Goal: Information Seeking & Learning: Understand process/instructions

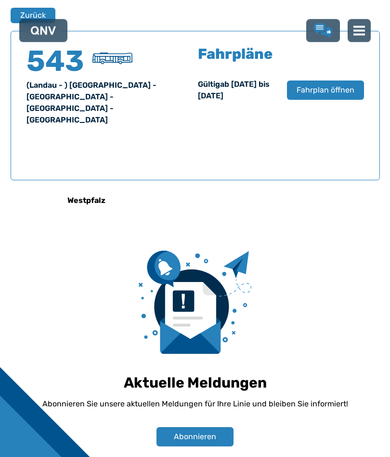
scroll to position [631, 0]
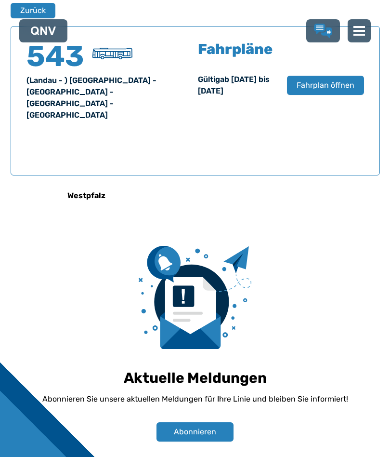
click at [323, 84] on span "Fahrplan öffnen" at bounding box center [326, 85] width 58 height 12
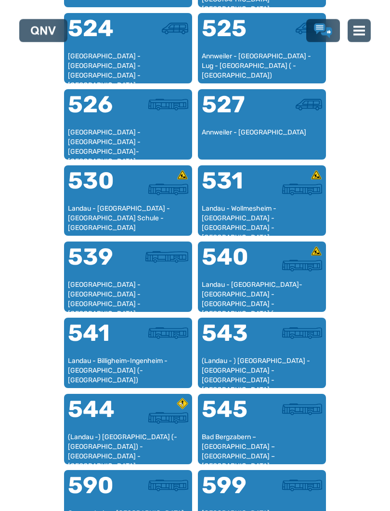
scroll to position [849, 0]
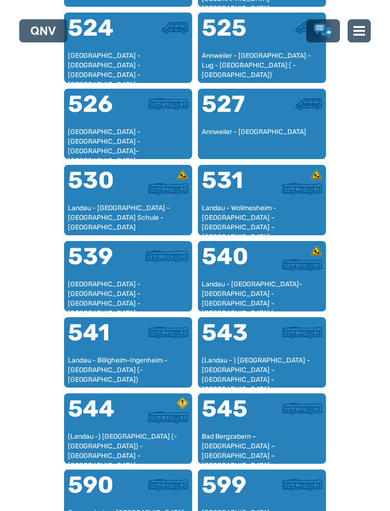
click at [114, 341] on div "541" at bounding box center [98, 338] width 60 height 35
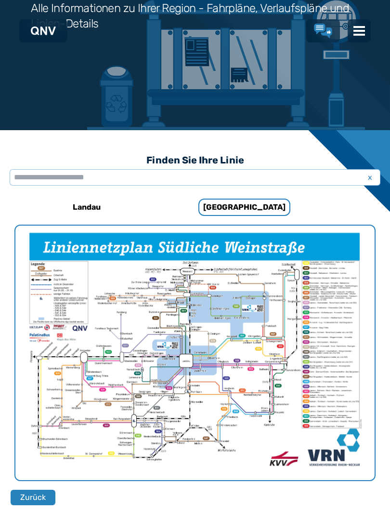
scroll to position [631, 0]
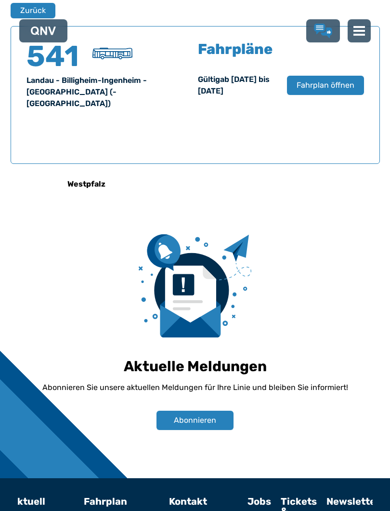
click at [347, 82] on span "Fahrplan öffnen" at bounding box center [326, 85] width 58 height 12
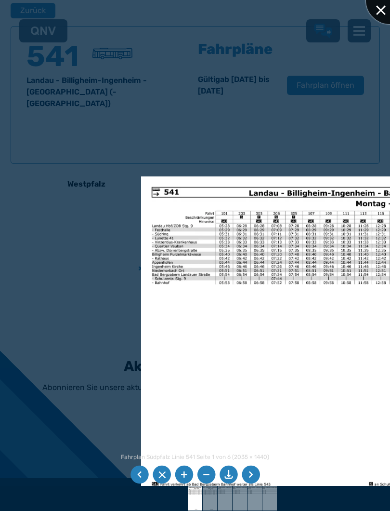
click at [380, 13] on div at bounding box center [390, 0] width 48 height 48
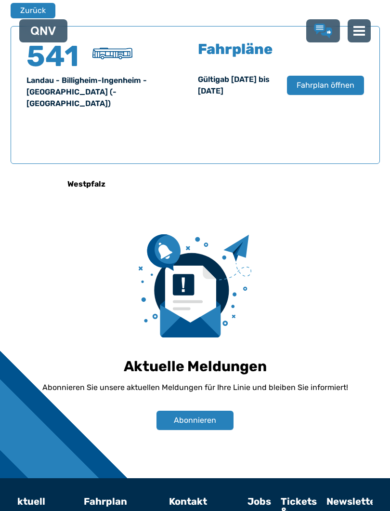
click at [38, 8] on button "Zurück" at bounding box center [33, 10] width 45 height 15
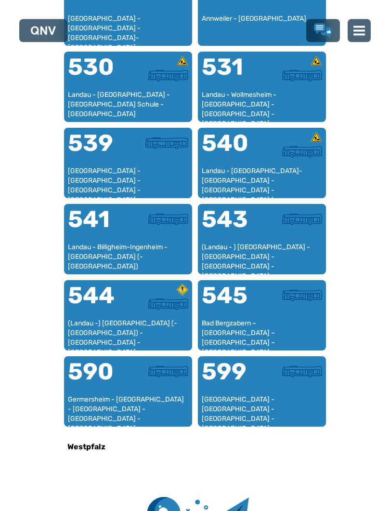
scroll to position [963, 0]
click at [247, 229] on div "543" at bounding box center [232, 225] width 60 height 35
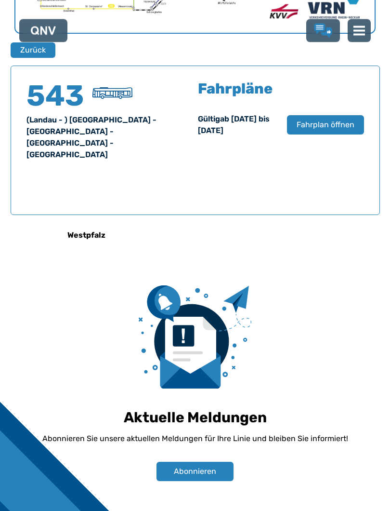
scroll to position [631, 0]
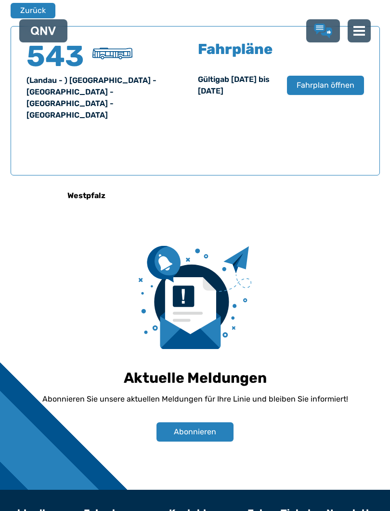
click at [340, 84] on span "Fahrplan öffnen" at bounding box center [326, 85] width 58 height 12
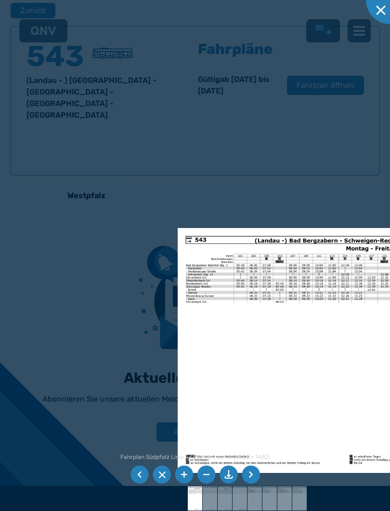
click at [339, 327] on img at bounding box center [351, 350] width 346 height 245
click at [382, 11] on div at bounding box center [390, 0] width 48 height 48
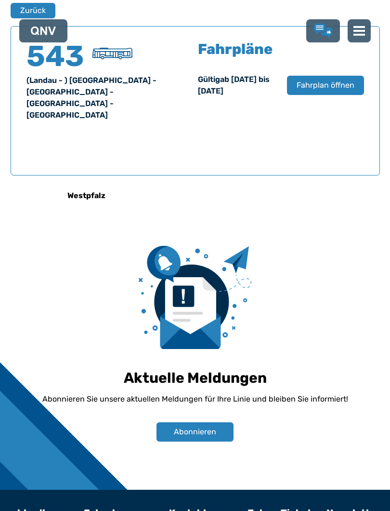
click at [30, 9] on button "Zurück" at bounding box center [33, 10] width 45 height 15
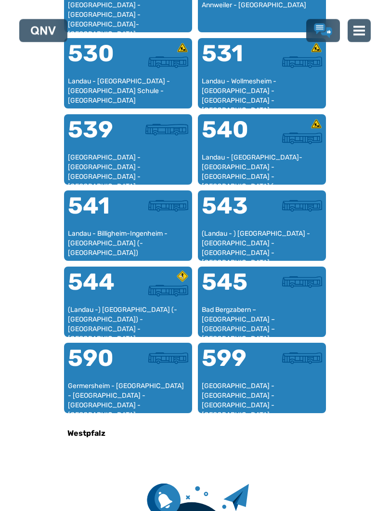
scroll to position [976, 0]
click at [268, 231] on div "(Landau - ) [GEOGRAPHIC_DATA] - [GEOGRAPHIC_DATA] - [GEOGRAPHIC_DATA] - [GEOGRA…" at bounding box center [262, 243] width 120 height 28
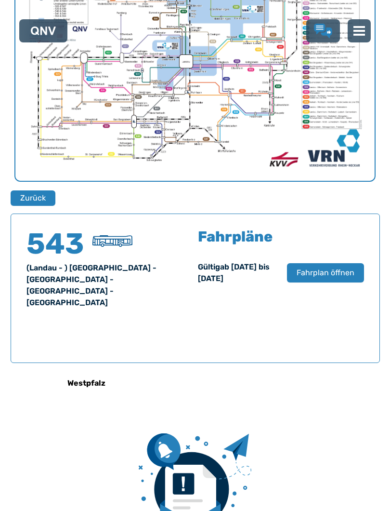
scroll to position [631, 0]
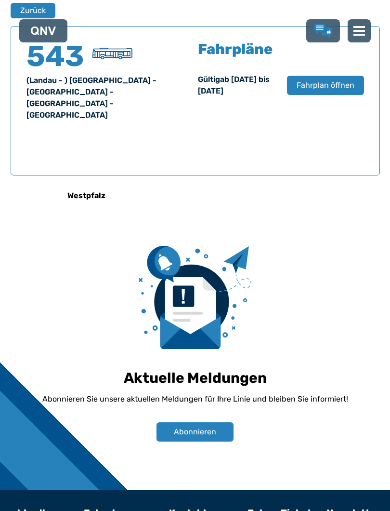
click at [346, 80] on span "Fahrplan öffnen" at bounding box center [326, 85] width 58 height 12
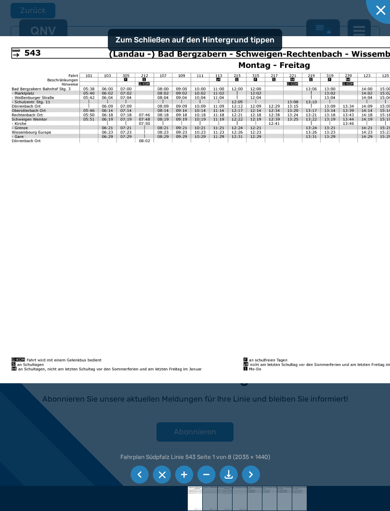
click at [251, 456] on li at bounding box center [251, 474] width 18 height 18
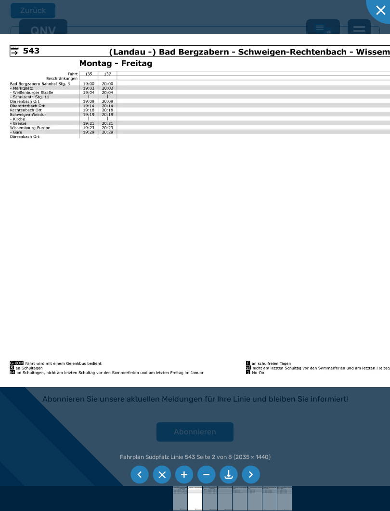
click at [92, 172] on img at bounding box center [247, 210] width 499 height 353
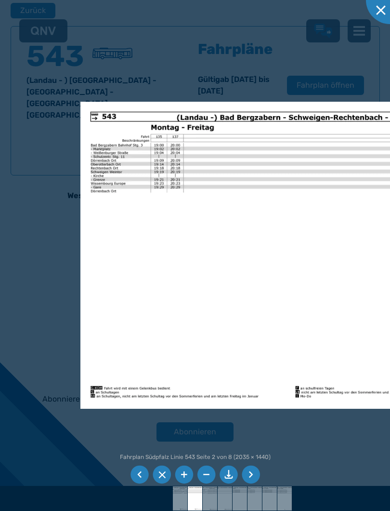
click at [254, 456] on li at bounding box center [251, 474] width 18 height 18
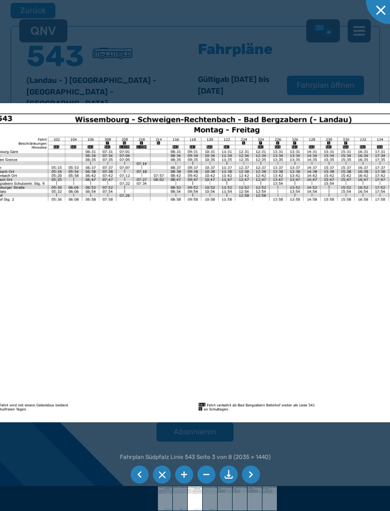
click at [250, 456] on li at bounding box center [251, 474] width 18 height 18
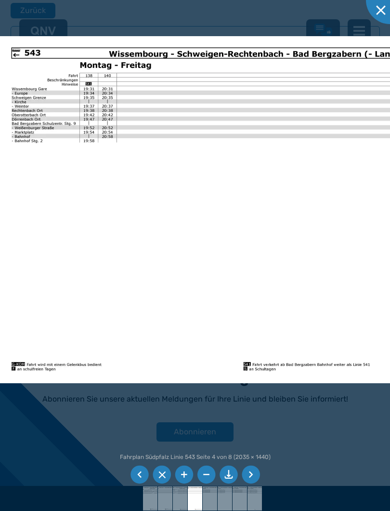
click at [253, 456] on li at bounding box center [251, 474] width 18 height 18
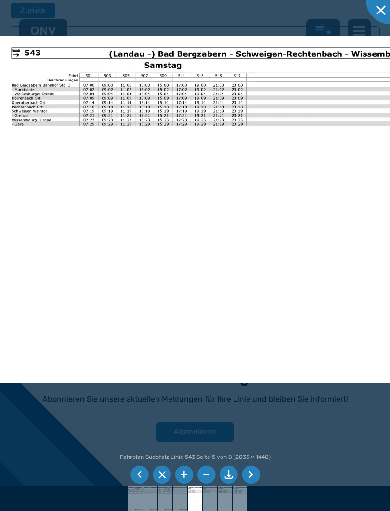
click at [257, 456] on li at bounding box center [251, 474] width 18 height 18
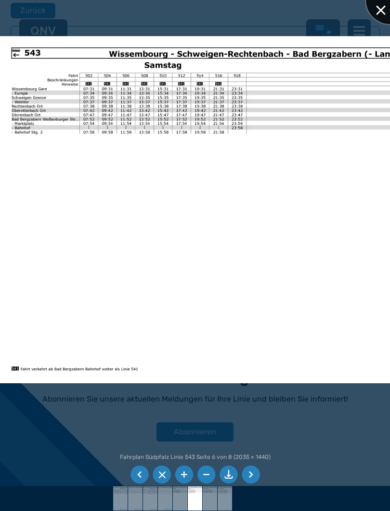
click at [386, 11] on div at bounding box center [390, 0] width 48 height 48
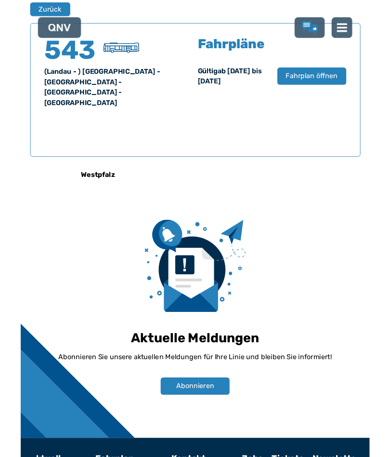
scroll to position [658, 0]
